Goal: Information Seeking & Learning: Learn about a topic

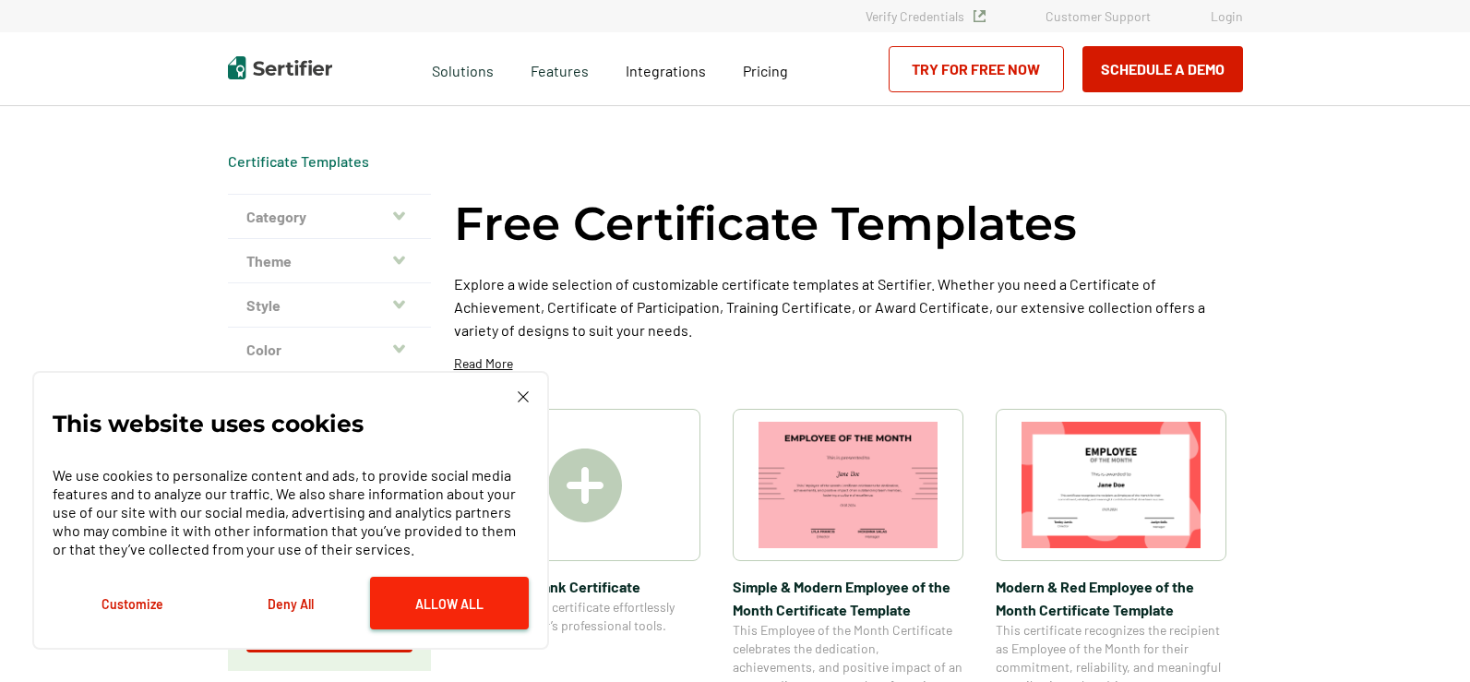
click at [426, 597] on button "Allow All" at bounding box center [449, 603] width 159 height 53
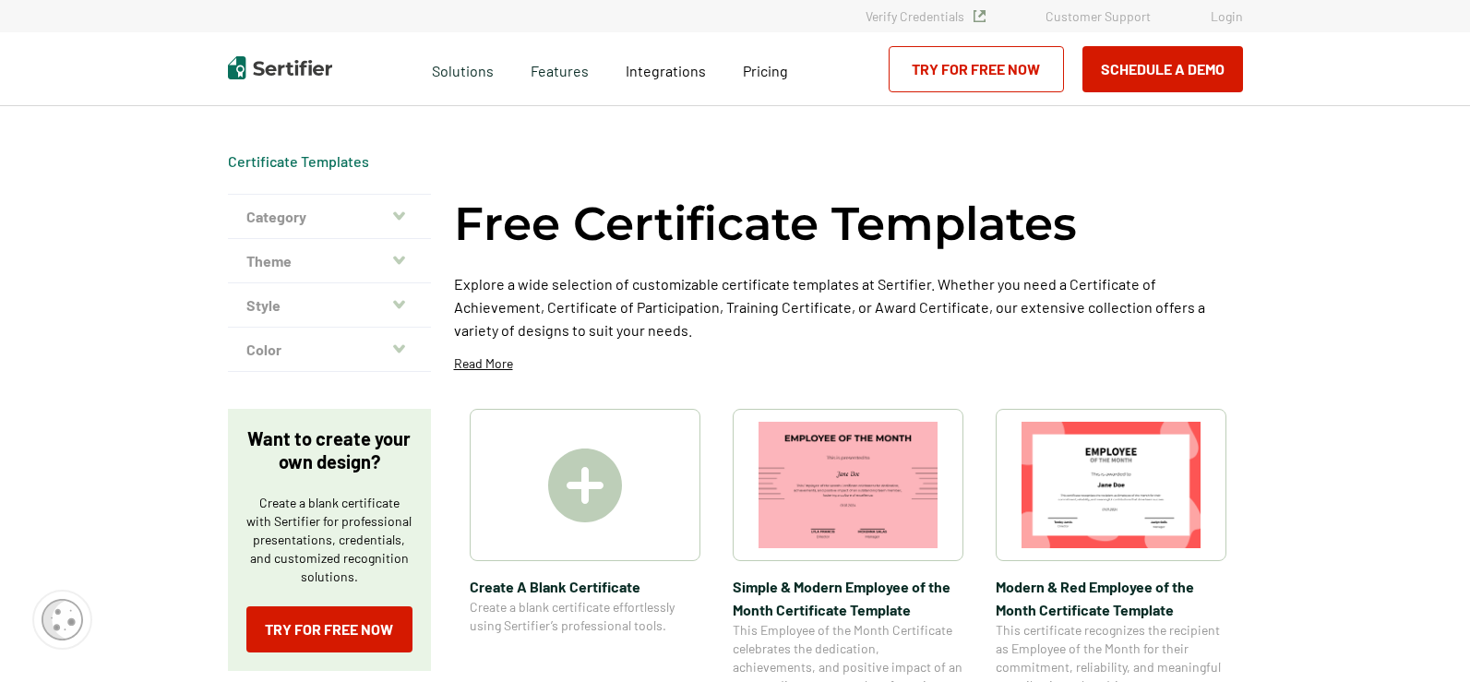
click at [401, 213] on icon "button" at bounding box center [399, 216] width 12 height 15
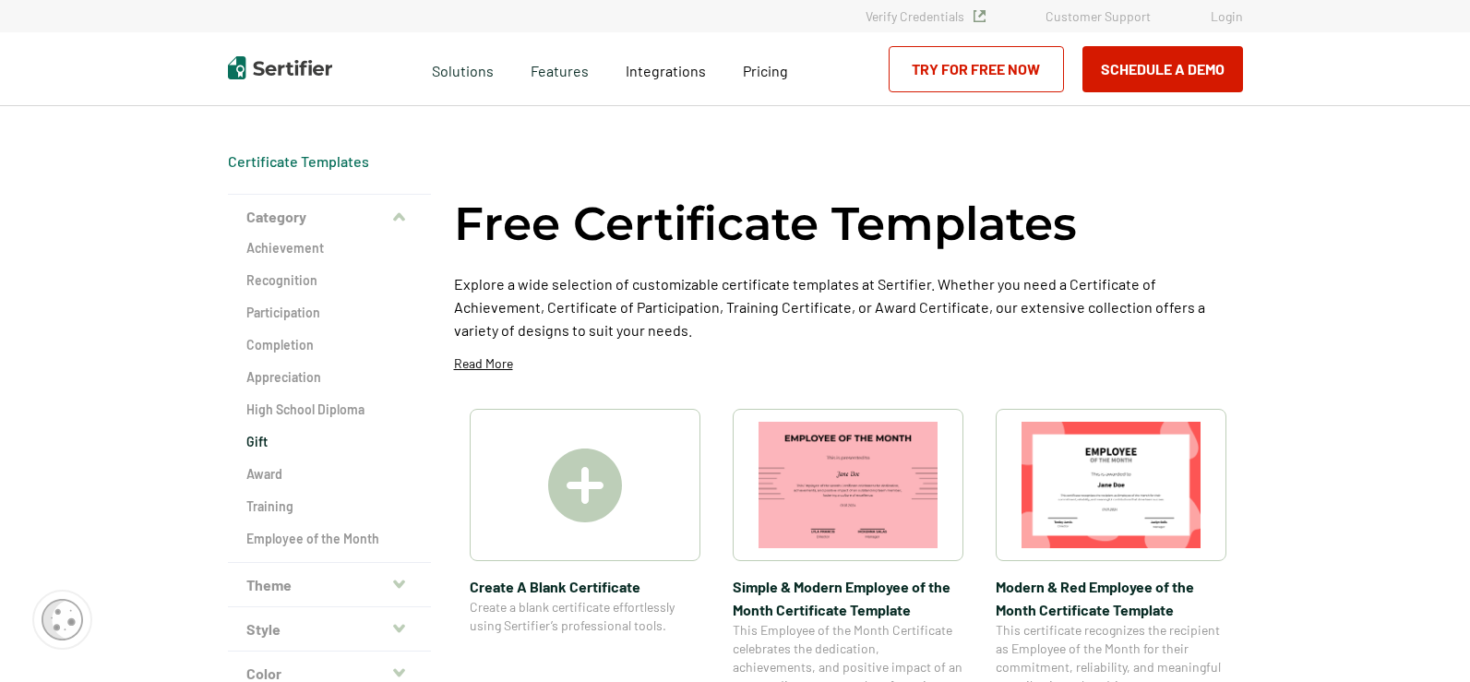
click at [254, 441] on h2 "Gift" at bounding box center [329, 442] width 166 height 18
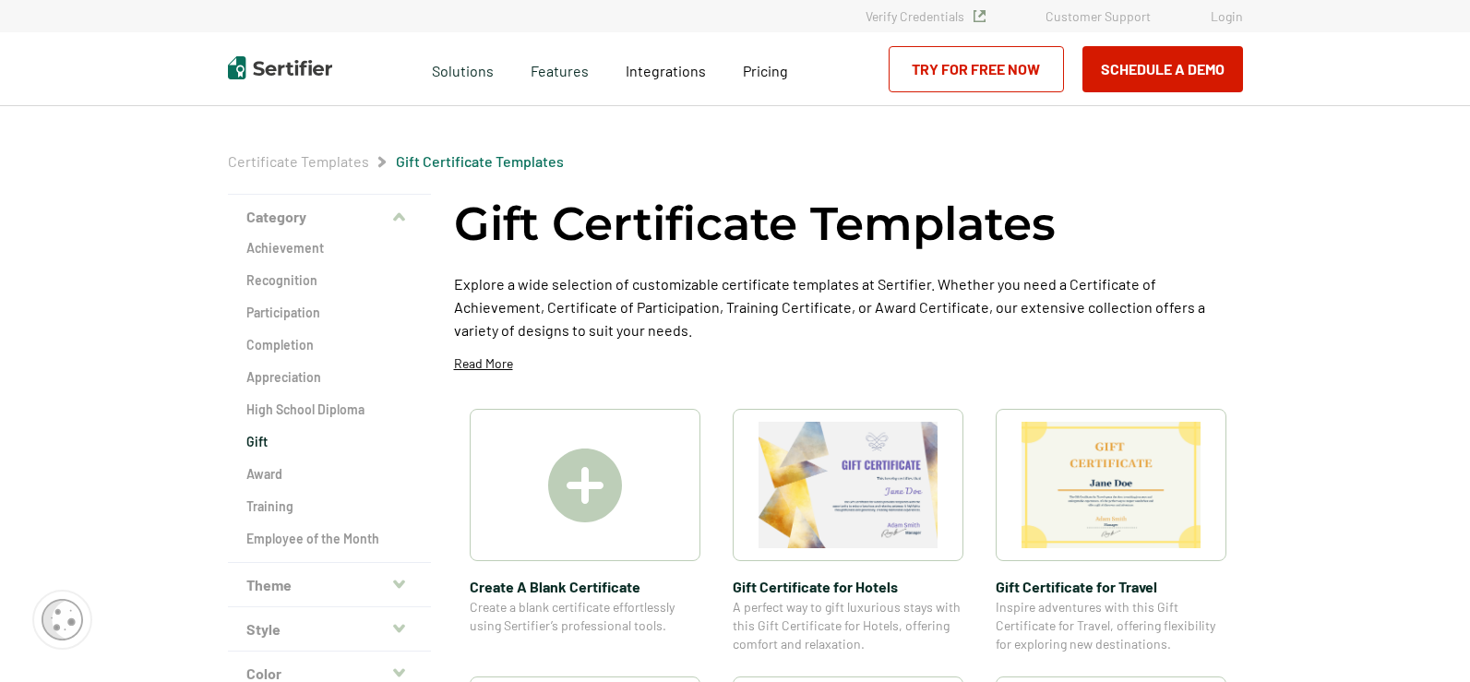
click at [403, 585] on icon "button" at bounding box center [399, 584] width 12 height 8
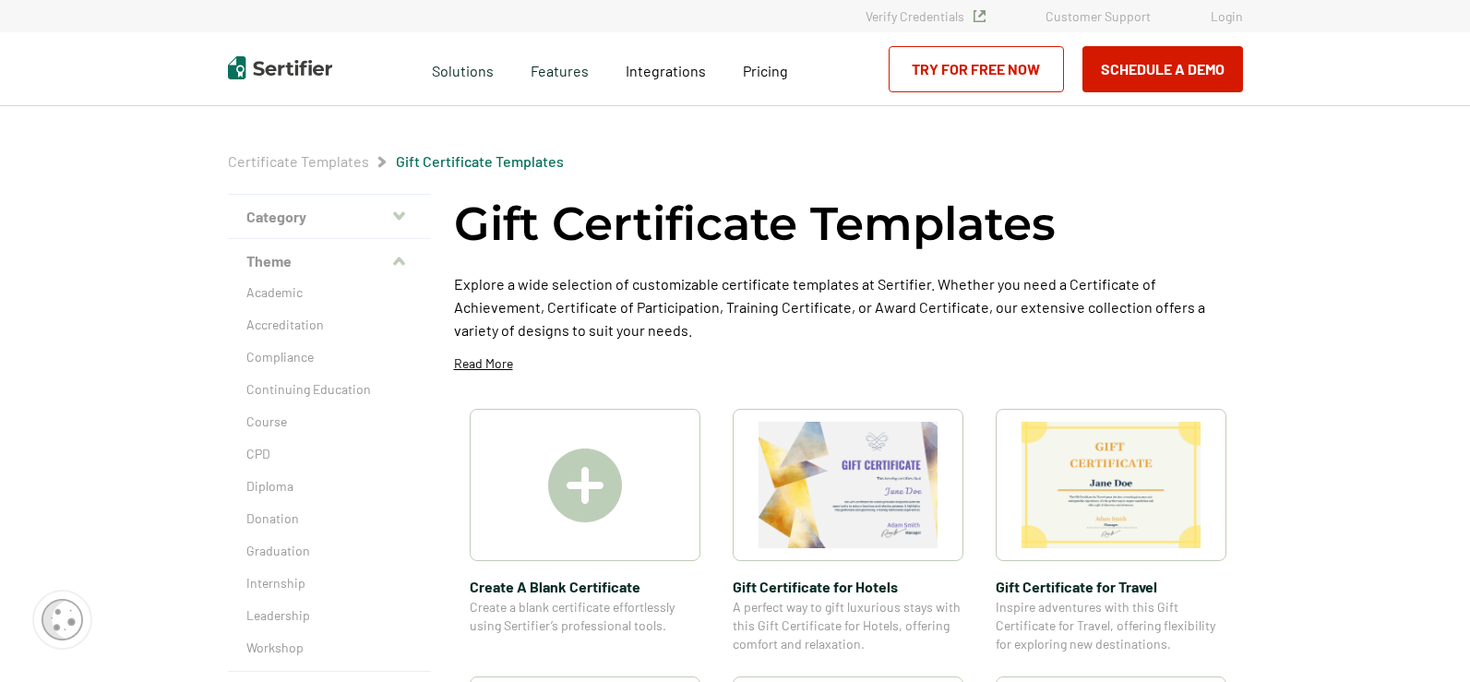
scroll to position [461, 0]
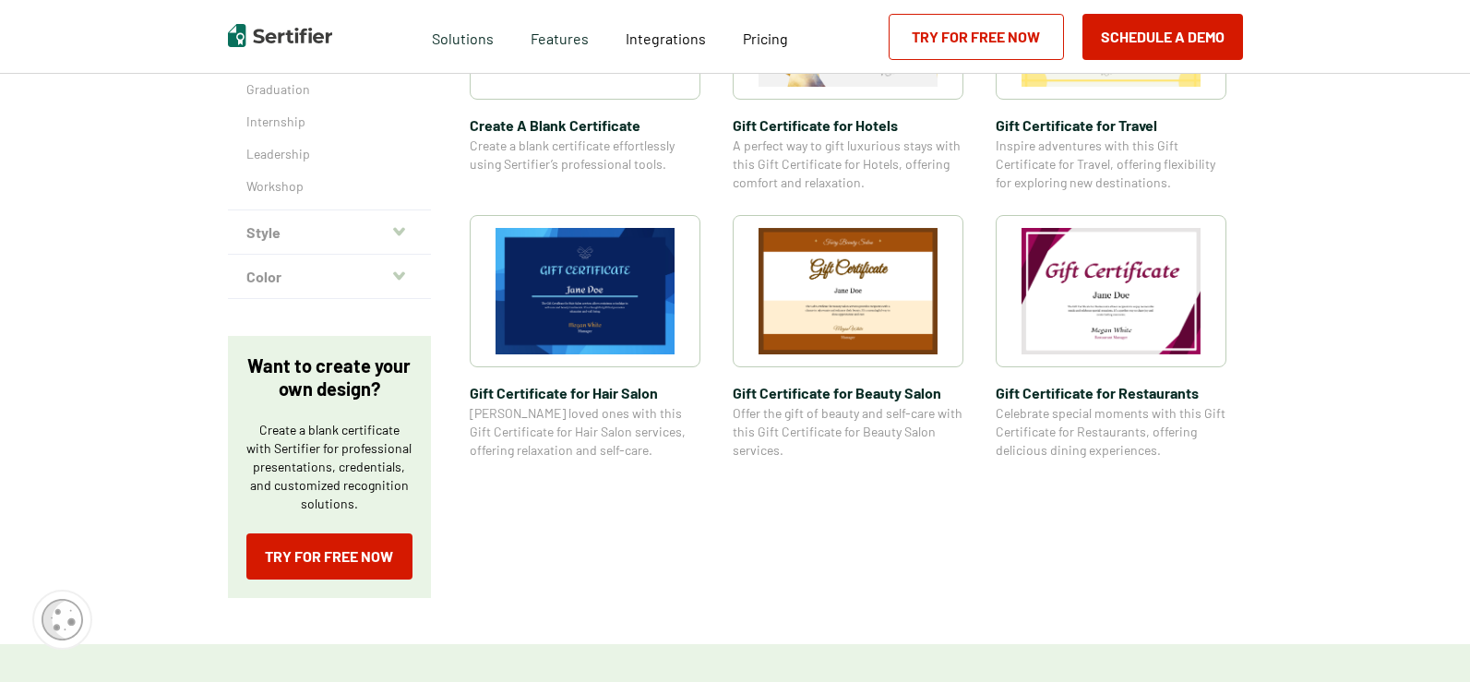
click at [401, 229] on icon "button" at bounding box center [399, 231] width 12 height 15
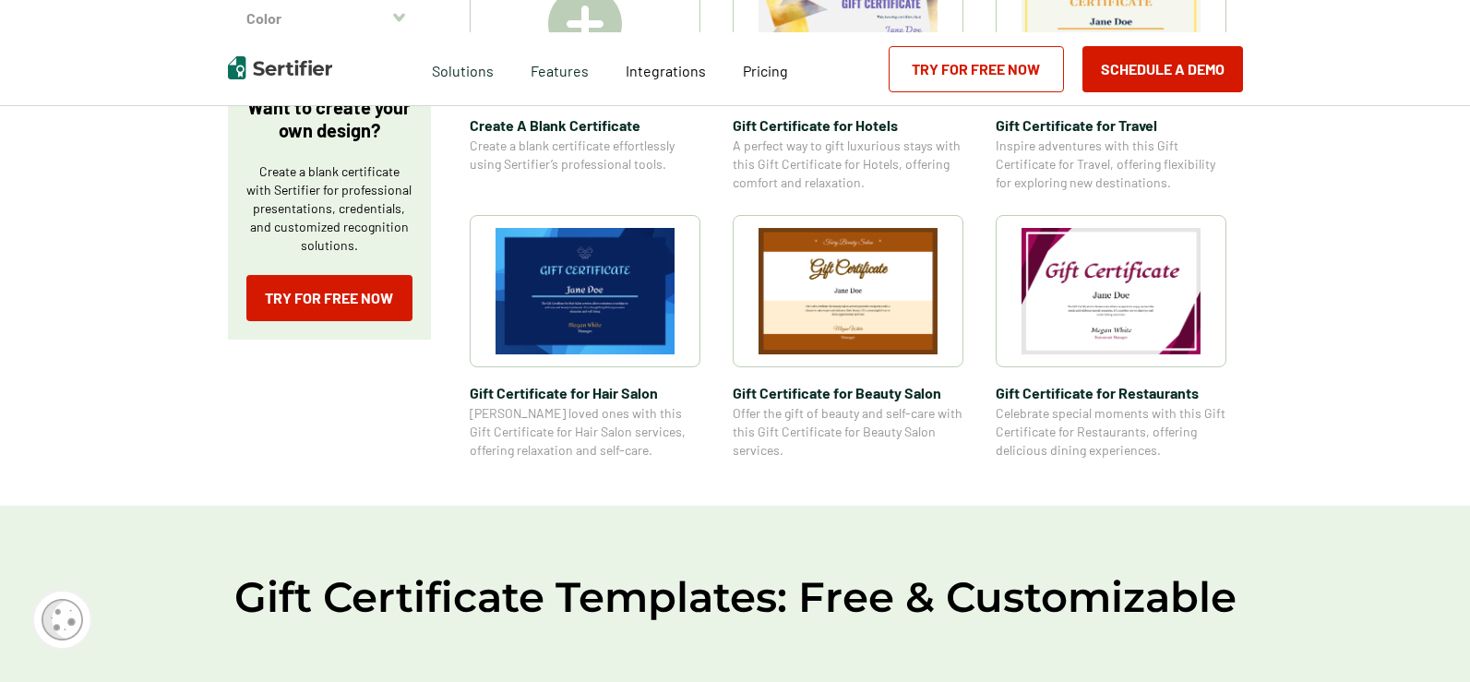
scroll to position [0, 0]
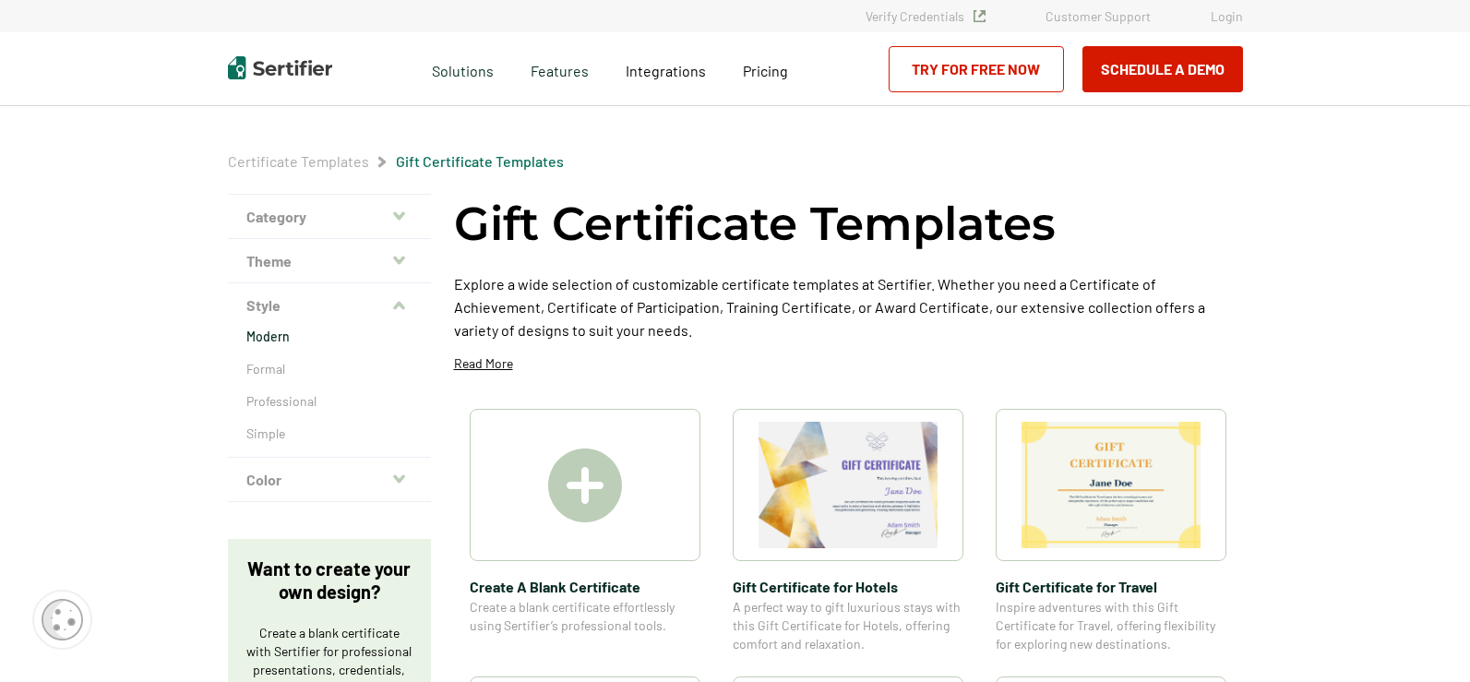
click at [258, 340] on p "Modern" at bounding box center [329, 337] width 166 height 18
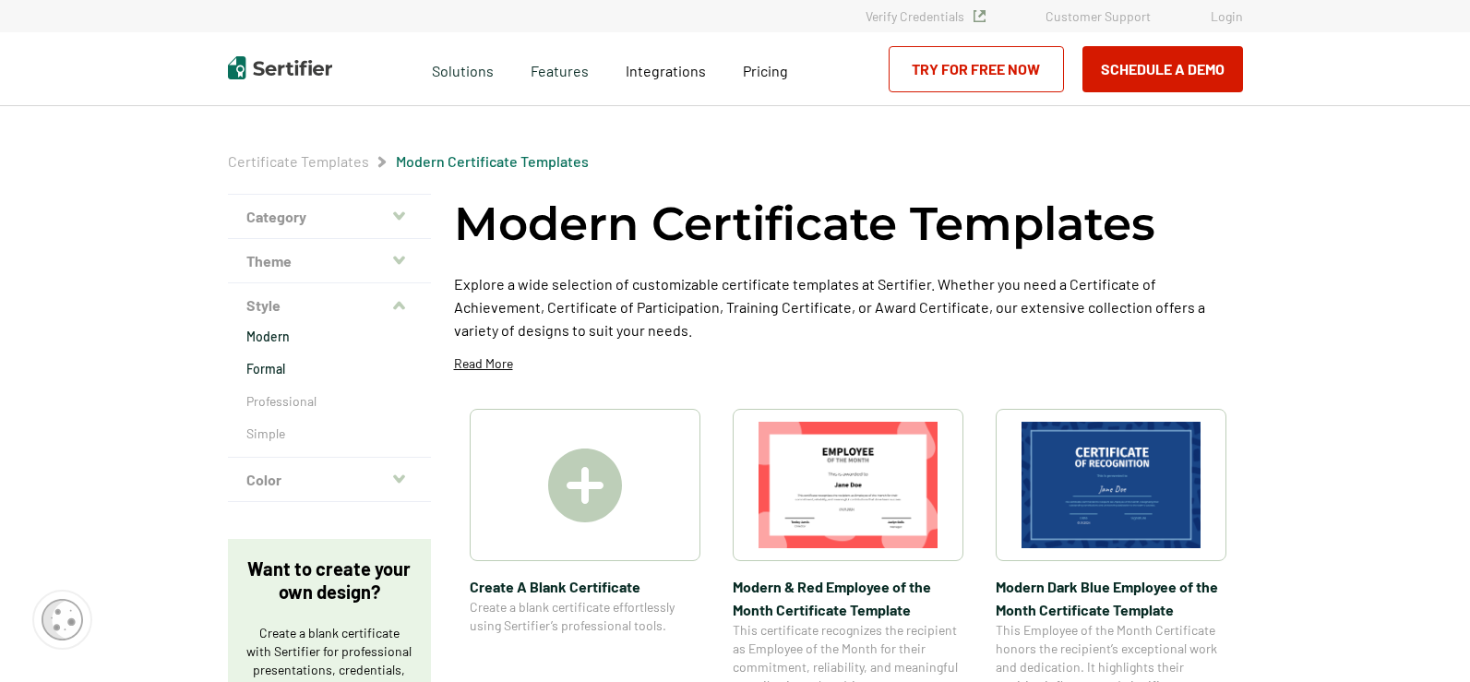
click at [267, 366] on p "Formal" at bounding box center [329, 369] width 166 height 18
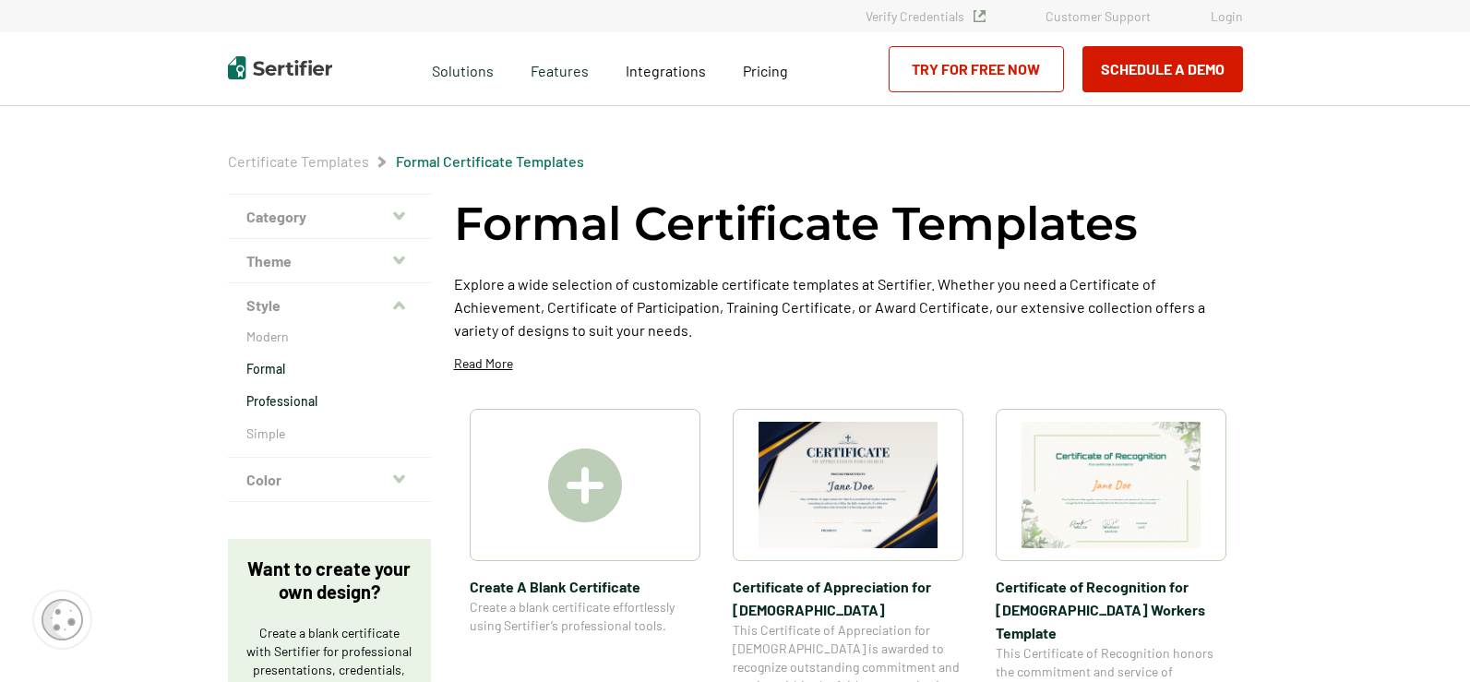
click at [269, 403] on p "Professional" at bounding box center [329, 401] width 166 height 18
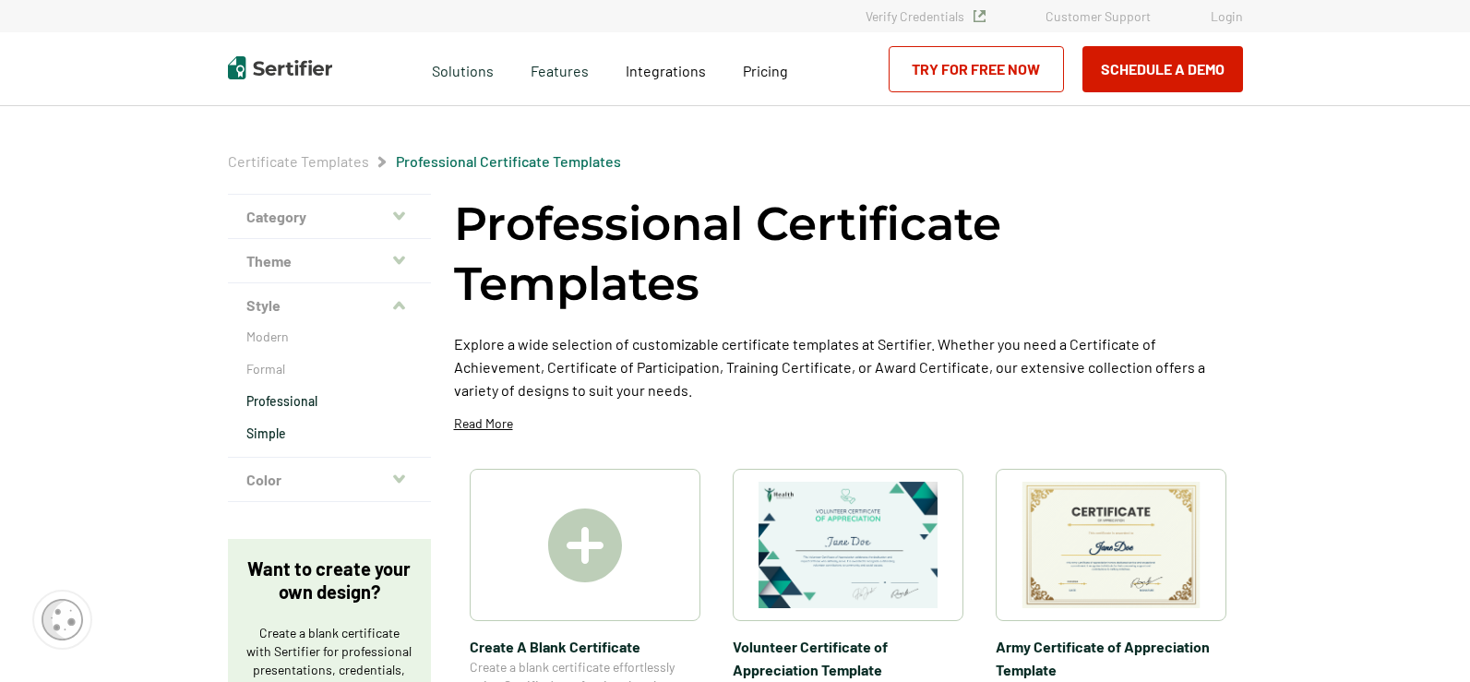
click at [273, 431] on p "Simple" at bounding box center [329, 434] width 166 height 18
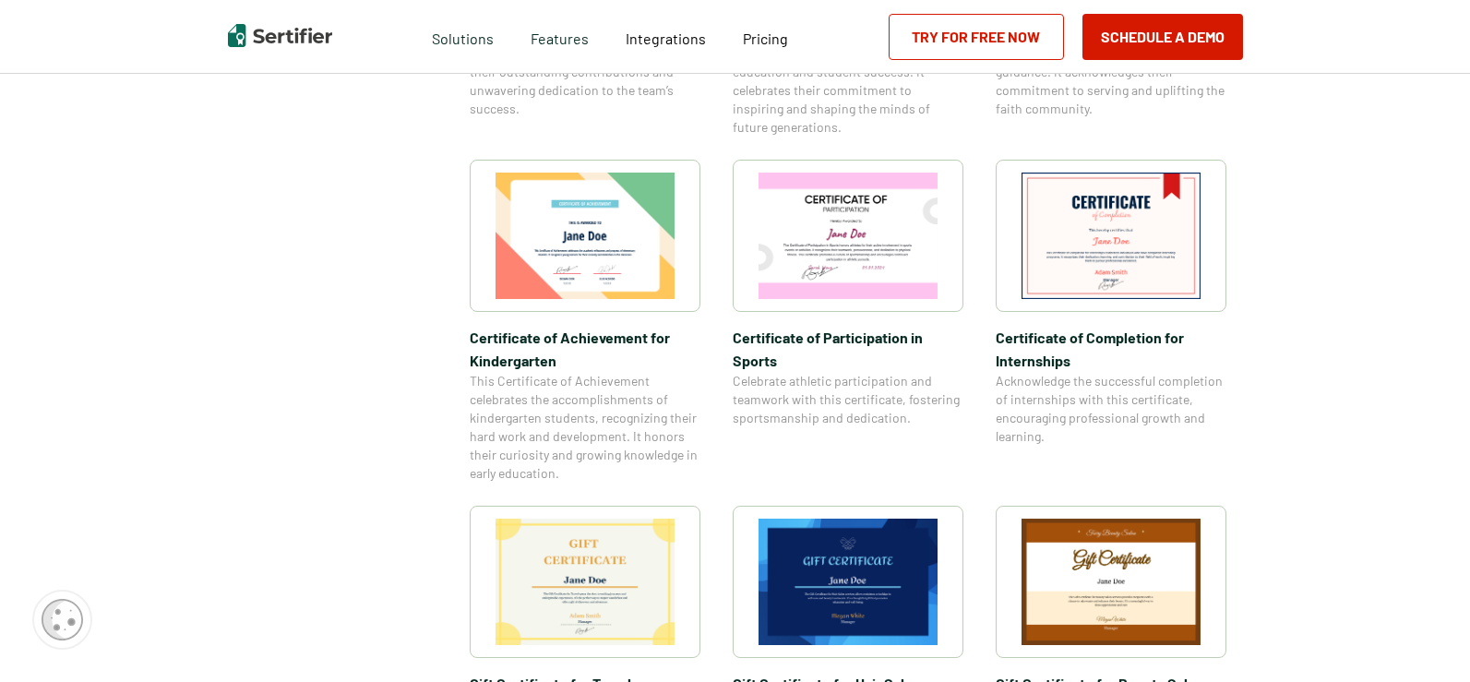
scroll to position [1384, 0]
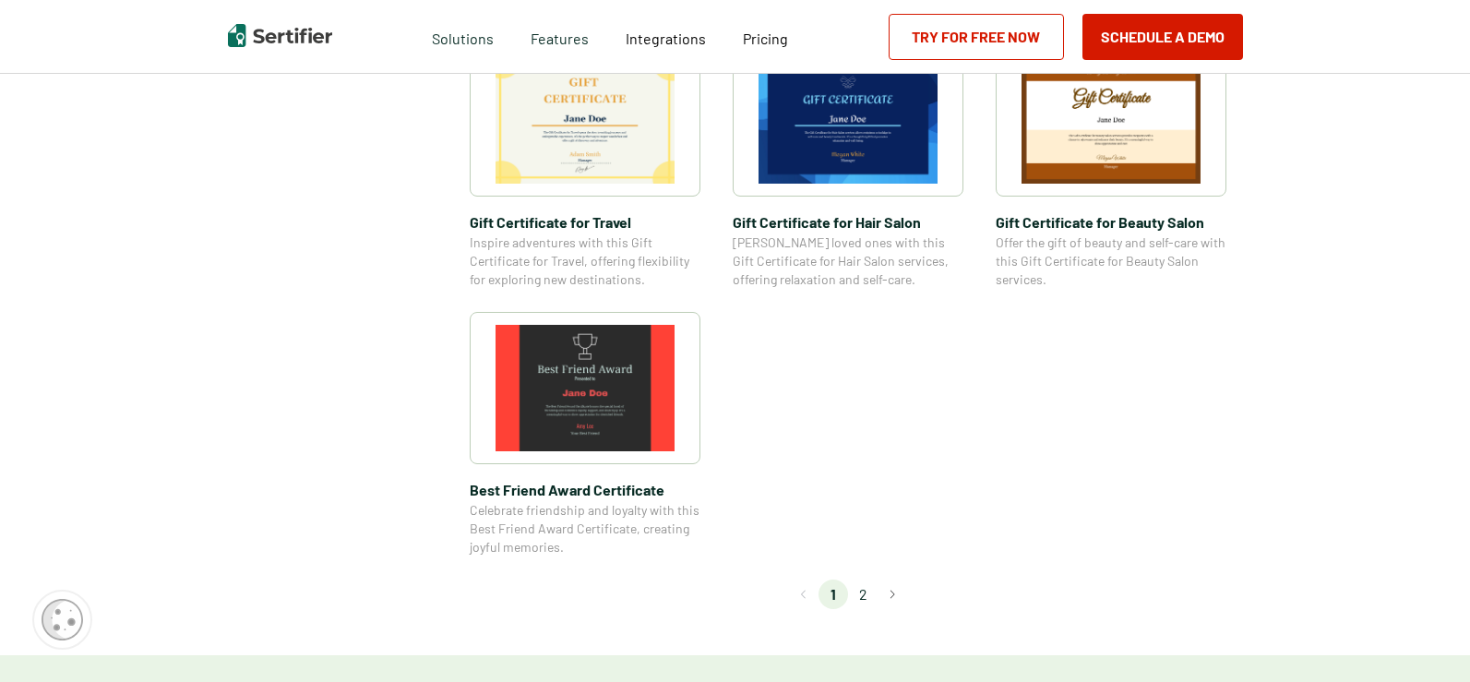
click at [865, 594] on li "2" at bounding box center [863, 595] width 30 height 30
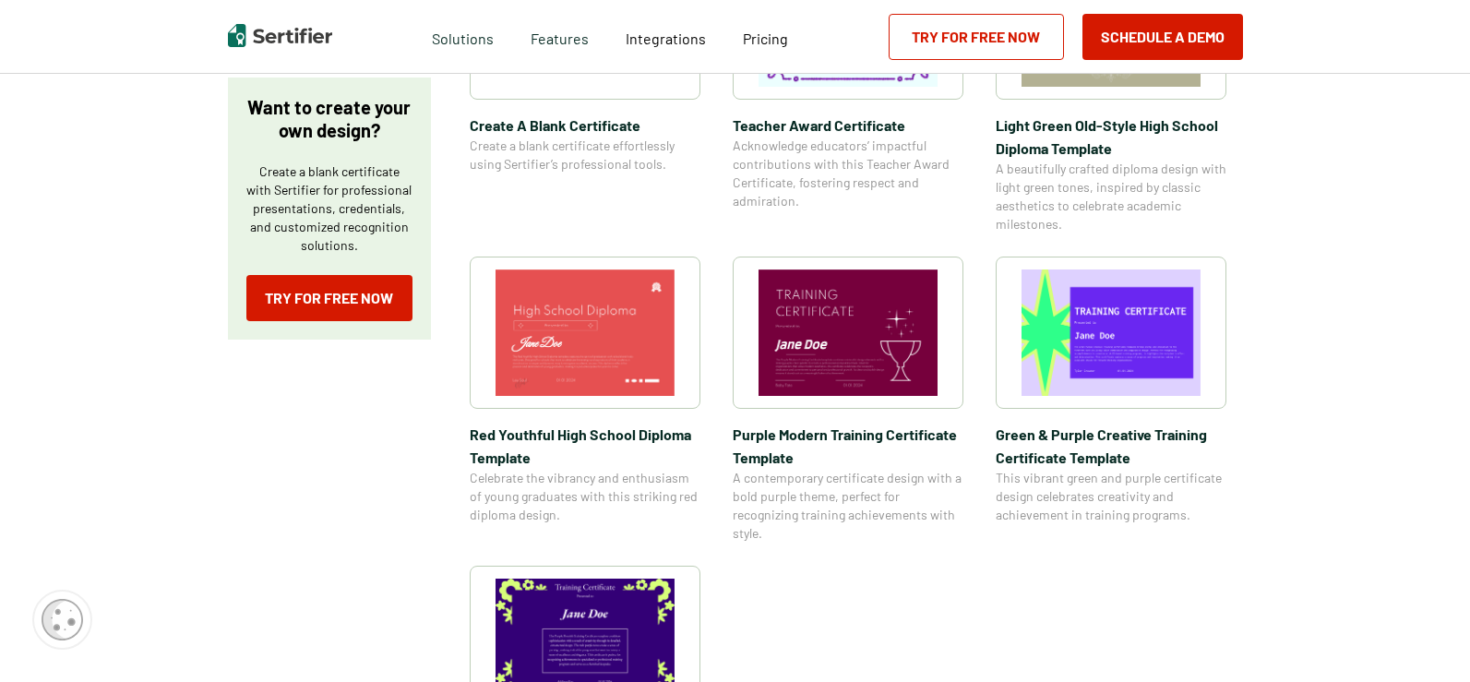
scroll to position [0, 0]
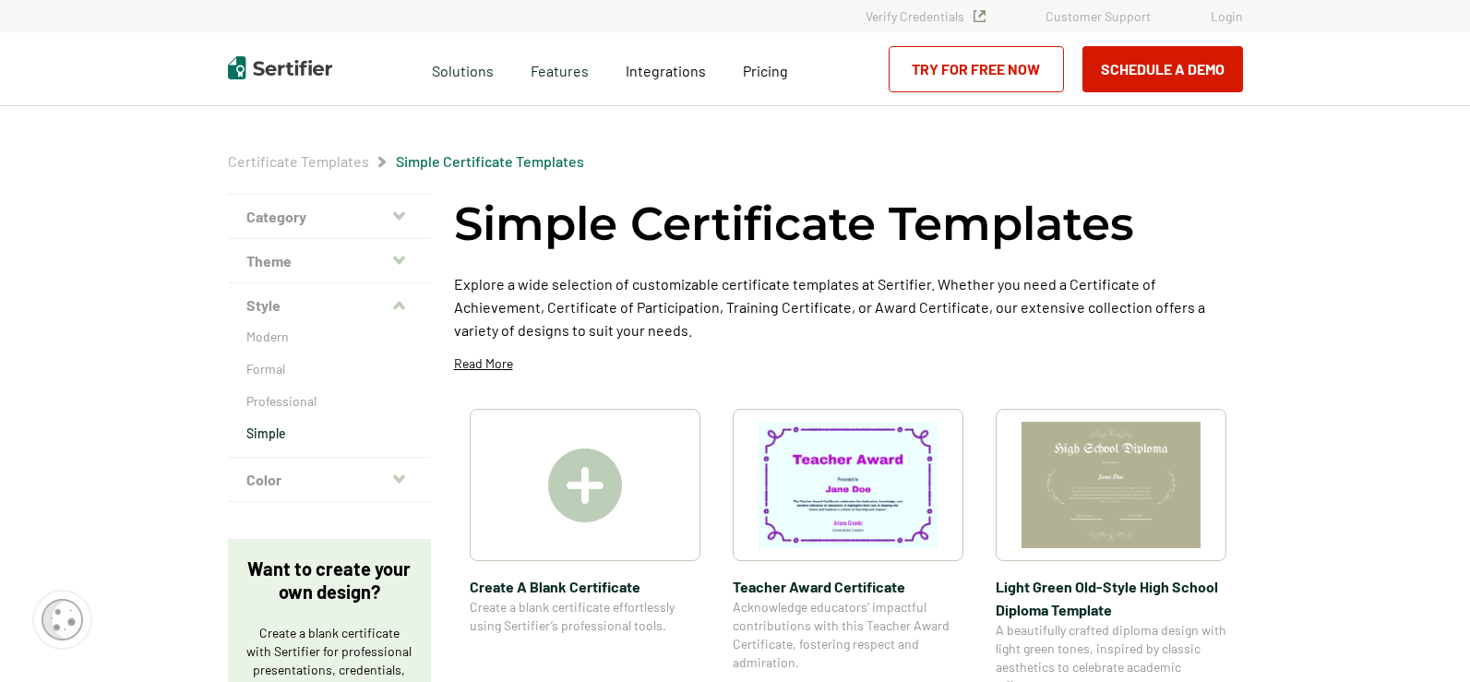
click at [349, 474] on button "Color" at bounding box center [329, 480] width 203 height 44
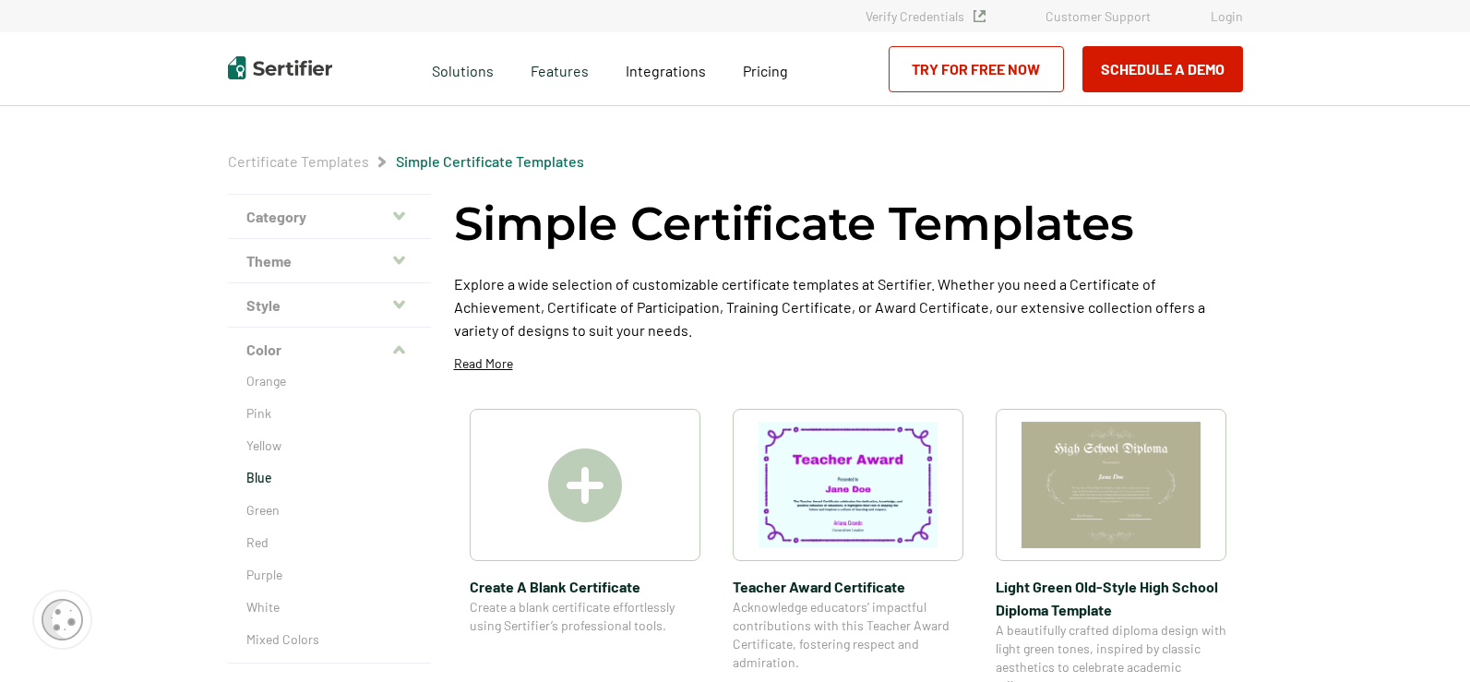
click at [361, 473] on p "Blue" at bounding box center [329, 478] width 166 height 18
